Goal: Task Accomplishment & Management: Manage account settings

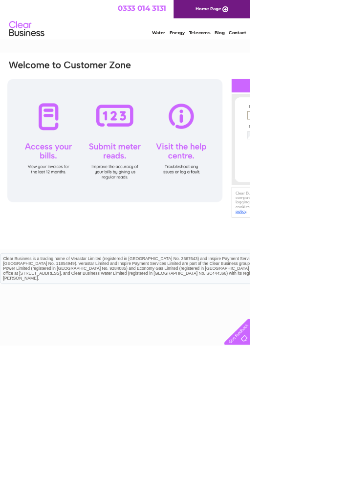
type input "vivbeveridge@gmail.com"
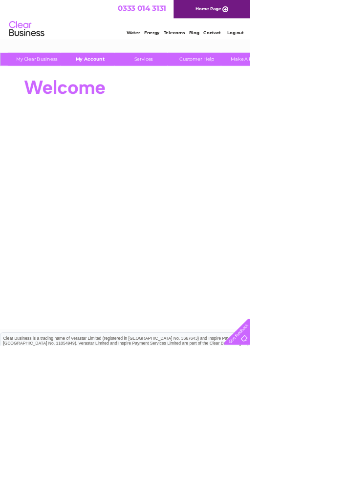
click at [129, 84] on link "My Account" at bounding box center [125, 82] width 81 height 18
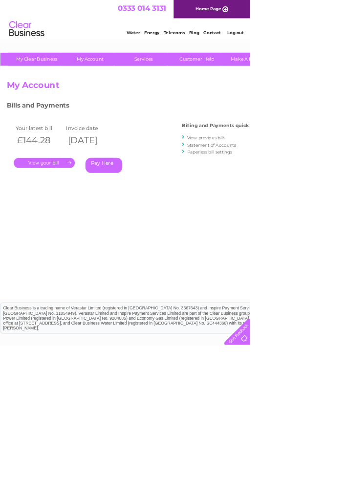
select select "998214"
click at [80, 229] on link "." at bounding box center [61, 227] width 85 height 14
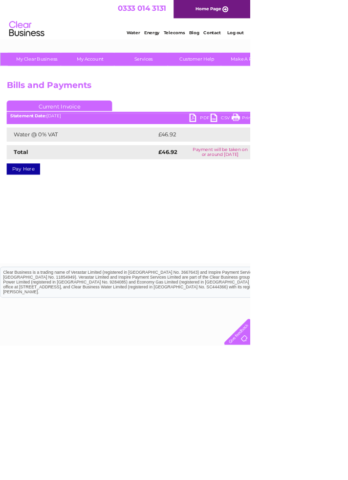
click at [270, 166] on link "PDF" at bounding box center [278, 165] width 29 height 14
click at [267, 162] on link "PDF" at bounding box center [278, 165] width 29 height 14
select select "30307101"
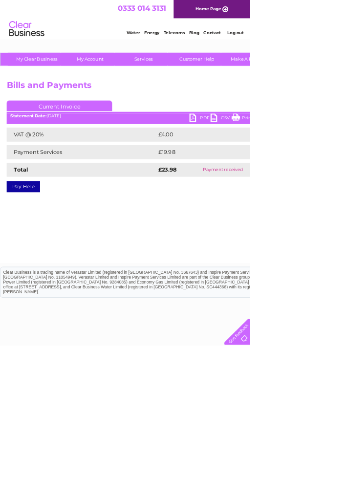
click at [271, 165] on link "PDF" at bounding box center [278, 165] width 29 height 14
click at [265, 165] on link "PDF" at bounding box center [278, 165] width 29 height 14
select select "949321"
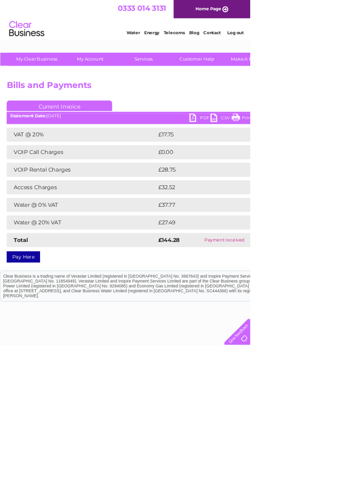
click at [268, 161] on link "PDF" at bounding box center [278, 165] width 29 height 14
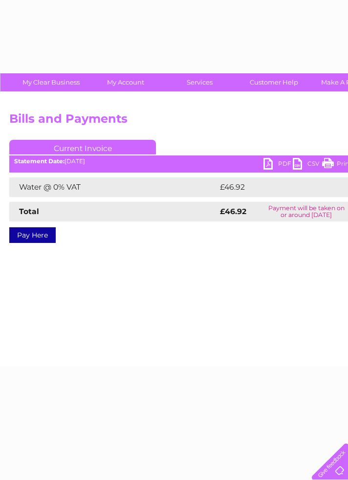
select select "30307101"
